Goal: Transaction & Acquisition: Subscribe to service/newsletter

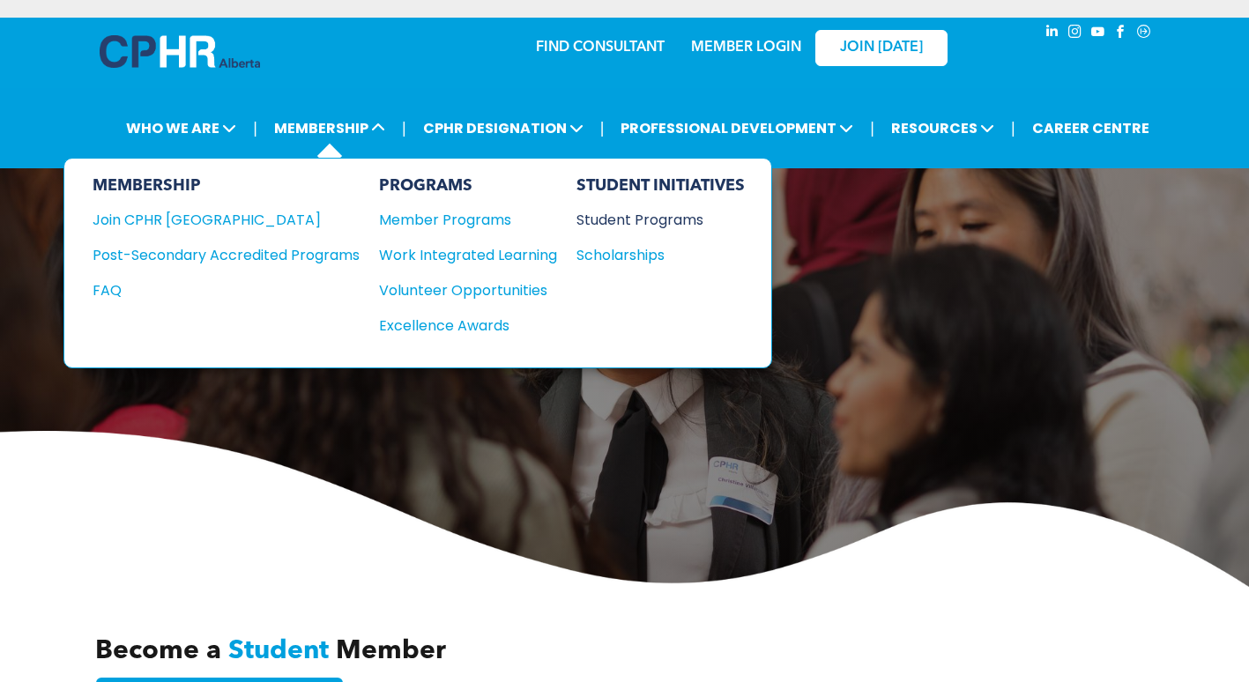
click at [672, 212] on div "Student Programs" at bounding box center [653, 220] width 152 height 22
click at [628, 213] on div "Student Programs" at bounding box center [653, 220] width 152 height 22
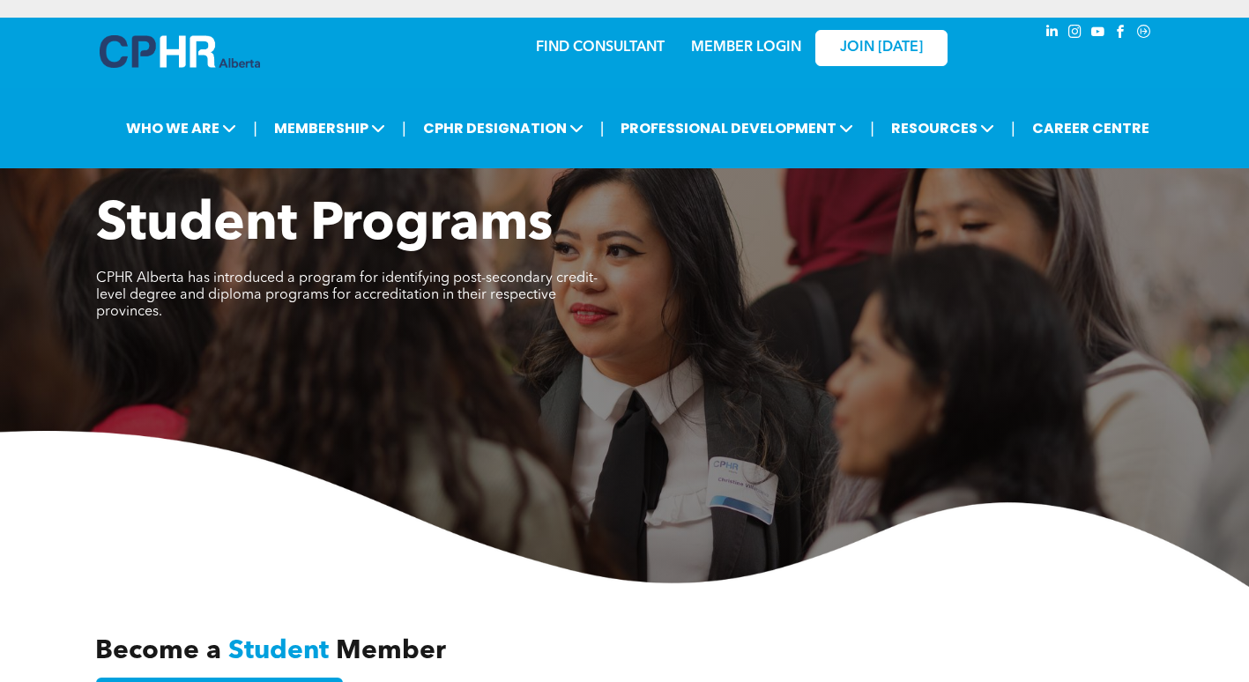
click at [197, 39] on img at bounding box center [180, 51] width 160 height 33
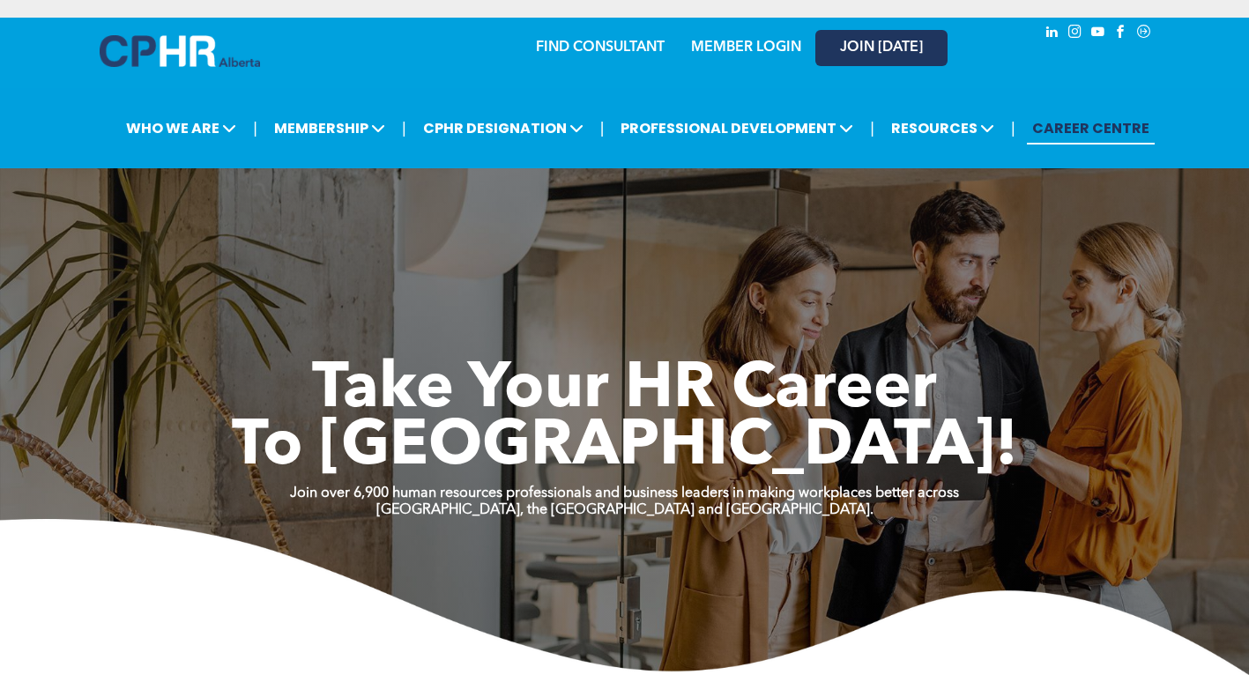
click at [920, 50] on span "JOIN [DATE]" at bounding box center [881, 48] width 83 height 17
click at [735, 47] on link "MEMBER LOGIN" at bounding box center [746, 48] width 110 height 14
